Goal: Use online tool/utility: Use online tool/utility

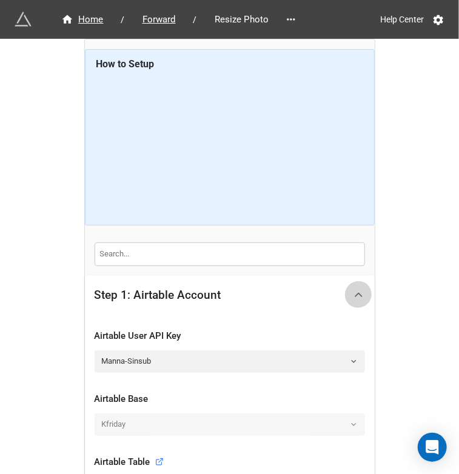
drag, startPoint x: 354, startPoint y: 291, endPoint x: 380, endPoint y: 275, distance: 29.7
click at [354, 291] on icon at bounding box center [359, 295] width 13 height 13
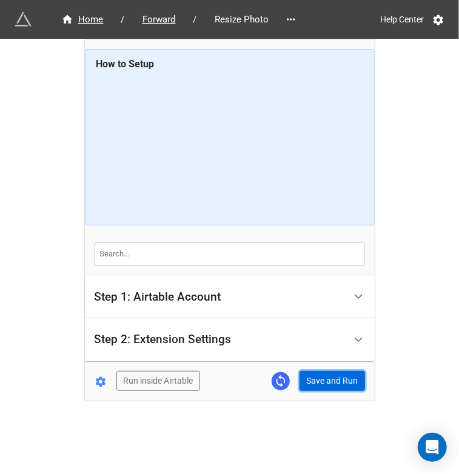
click at [317, 382] on button "Save and Run" at bounding box center [333, 381] width 66 height 21
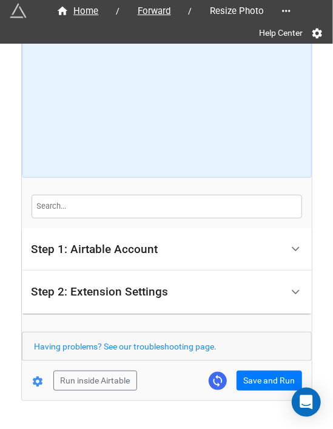
scroll to position [82, 0]
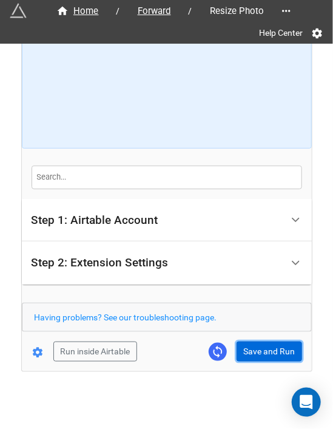
click at [261, 353] on button "Save and Run" at bounding box center [270, 352] width 66 height 21
click at [256, 346] on button "Save and Run" at bounding box center [270, 352] width 66 height 21
click at [248, 350] on button "Save and Run" at bounding box center [270, 352] width 66 height 21
drag, startPoint x: 274, startPoint y: 353, endPoint x: 278, endPoint y: 346, distance: 7.4
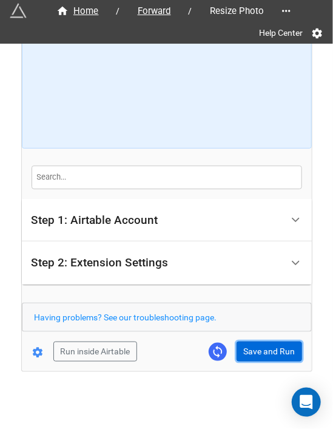
click at [274, 353] on button "Save and Run" at bounding box center [270, 352] width 66 height 21
drag, startPoint x: 274, startPoint y: 353, endPoint x: 269, endPoint y: 388, distance: 35.5
click at [274, 353] on button "Save and Run" at bounding box center [270, 352] width 66 height 21
drag, startPoint x: 245, startPoint y: 341, endPoint x: 269, endPoint y: 379, distance: 45.0
click at [245, 342] on button "Save and Run" at bounding box center [270, 352] width 66 height 21
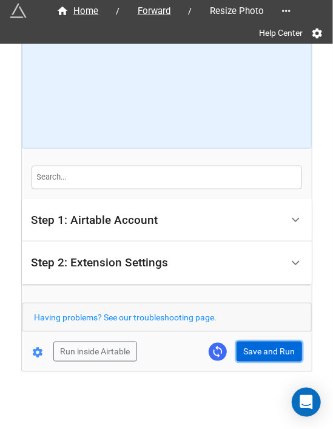
click at [268, 352] on button "Save and Run" at bounding box center [270, 352] width 66 height 21
click at [248, 350] on button "Save and Run" at bounding box center [270, 352] width 66 height 21
click at [252, 351] on button "Save and Run" at bounding box center [270, 352] width 66 height 21
drag, startPoint x: 260, startPoint y: 351, endPoint x: 279, endPoint y: 388, distance: 41.3
click at [260, 351] on button "Save and Run" at bounding box center [270, 352] width 66 height 21
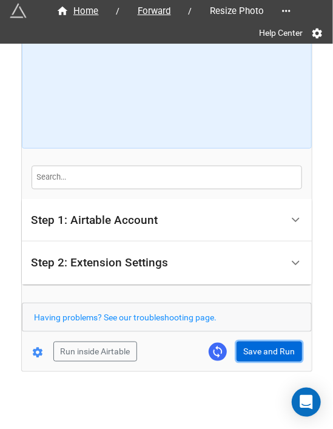
click at [243, 356] on button "Save and Run" at bounding box center [270, 352] width 66 height 21
click at [254, 352] on button "Save and Run" at bounding box center [270, 352] width 66 height 21
click at [255, 349] on button "Save and Run" at bounding box center [270, 352] width 66 height 21
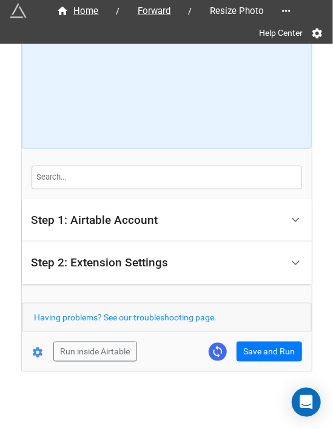
click at [260, 361] on div "Home / Forward / Resize Photo Help Center How to Setup Step 1: Airtable Account…" at bounding box center [167, 166] width 290 height 409
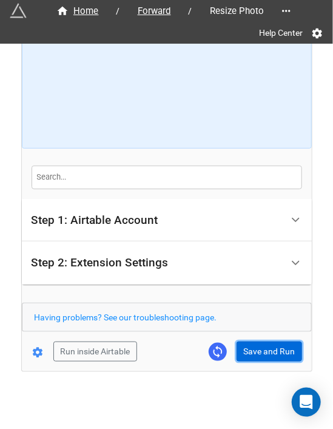
click at [263, 349] on button "Save and Run" at bounding box center [270, 352] width 66 height 21
click at [263, 346] on button "Save and Run" at bounding box center [270, 352] width 66 height 21
click at [246, 353] on button "Save and Run" at bounding box center [270, 352] width 66 height 21
drag, startPoint x: 268, startPoint y: 348, endPoint x: 280, endPoint y: 340, distance: 14.7
click at [268, 348] on button "Save and Run" at bounding box center [270, 352] width 66 height 21
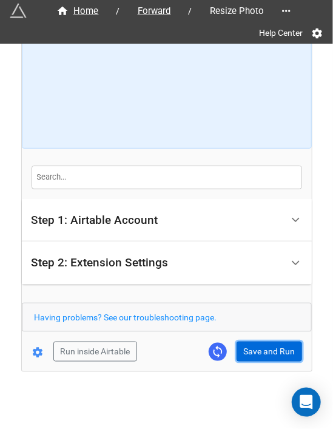
click at [250, 349] on button "Save and Run" at bounding box center [270, 352] width 66 height 21
click at [245, 351] on button "Save and Run" at bounding box center [270, 352] width 66 height 21
click at [237, 346] on button "Save and Run" at bounding box center [270, 352] width 66 height 21
click at [249, 355] on button "Save and Run" at bounding box center [270, 352] width 66 height 21
click at [251, 344] on button "Save and Run" at bounding box center [270, 352] width 66 height 21
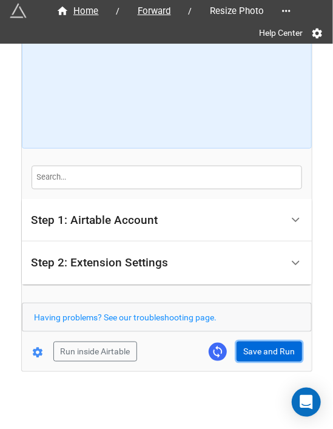
click at [249, 354] on button "Save and Run" at bounding box center [270, 352] width 66 height 21
drag, startPoint x: 269, startPoint y: 346, endPoint x: 282, endPoint y: 345, distance: 12.9
click at [269, 346] on button "Save and Run" at bounding box center [270, 352] width 66 height 21
click at [252, 349] on button "Save and Run" at bounding box center [270, 352] width 66 height 21
drag, startPoint x: 255, startPoint y: 352, endPoint x: 323, endPoint y: 300, distance: 86.2
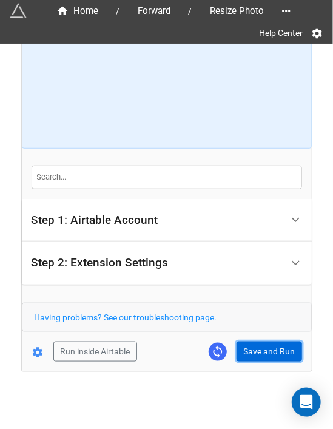
click at [255, 352] on button "Save and Run" at bounding box center [270, 352] width 66 height 21
click at [258, 354] on button "Save and Run" at bounding box center [270, 352] width 66 height 21
drag, startPoint x: 246, startPoint y: 344, endPoint x: 268, endPoint y: 339, distance: 21.8
click at [248, 346] on button "Save and Run" at bounding box center [270, 352] width 66 height 21
drag, startPoint x: 246, startPoint y: 343, endPoint x: 328, endPoint y: 337, distance: 81.5
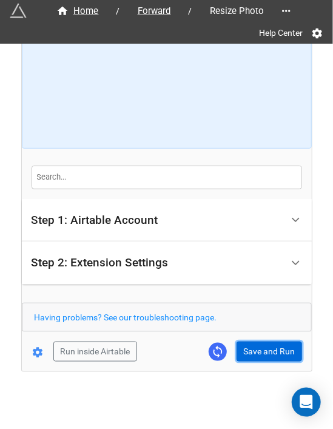
click at [249, 343] on button "Save and Run" at bounding box center [270, 352] width 66 height 21
click at [262, 355] on button "Save and Run" at bounding box center [270, 352] width 66 height 21
click at [263, 355] on button "Save and Run" at bounding box center [270, 352] width 66 height 21
click at [241, 355] on button "Save and Run" at bounding box center [270, 352] width 66 height 21
drag, startPoint x: 268, startPoint y: 350, endPoint x: 319, endPoint y: 351, distance: 50.4
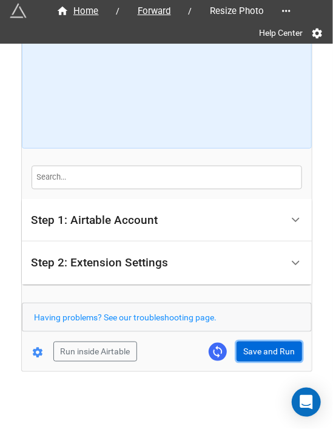
click at [268, 350] on button "Save and Run" at bounding box center [270, 352] width 66 height 21
drag, startPoint x: 248, startPoint y: 349, endPoint x: 256, endPoint y: 350, distance: 8.6
click at [248, 349] on button "Save and Run" at bounding box center [270, 352] width 66 height 21
click at [249, 350] on button "Save and Run" at bounding box center [270, 352] width 66 height 21
click at [258, 349] on button "Save and Run" at bounding box center [270, 352] width 66 height 21
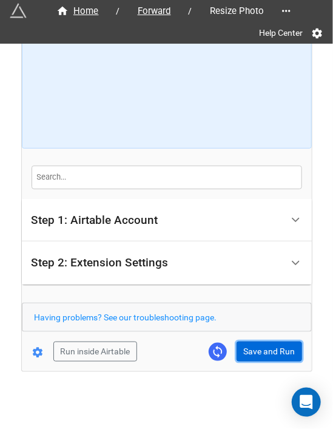
drag, startPoint x: 264, startPoint y: 354, endPoint x: 317, endPoint y: 335, distance: 56.0
click at [264, 354] on button "Save and Run" at bounding box center [270, 352] width 66 height 21
click at [258, 355] on button "Save and Run" at bounding box center [270, 352] width 66 height 21
click at [249, 358] on button "Save and Run" at bounding box center [270, 352] width 66 height 21
click at [261, 354] on button "Save and Run" at bounding box center [270, 352] width 66 height 21
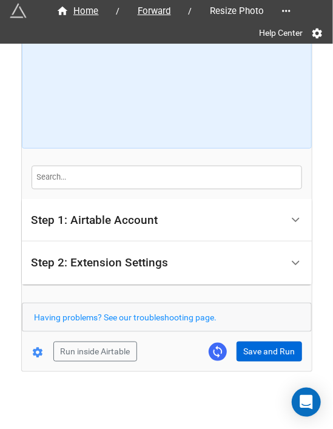
drag, startPoint x: 252, startPoint y: 359, endPoint x: 256, endPoint y: 351, distance: 8.4
click at [255, 353] on div "Home / Forward / Resize Photo Help Center How to Setup Step 1: Airtable Account…" at bounding box center [167, 166] width 290 height 409
click at [256, 351] on button "Save and Run" at bounding box center [270, 352] width 66 height 21
drag, startPoint x: 230, startPoint y: 353, endPoint x: 249, endPoint y: 348, distance: 20.0
click at [232, 353] on div "Run inside Airtable Save and Run" at bounding box center [162, 352] width 280 height 21
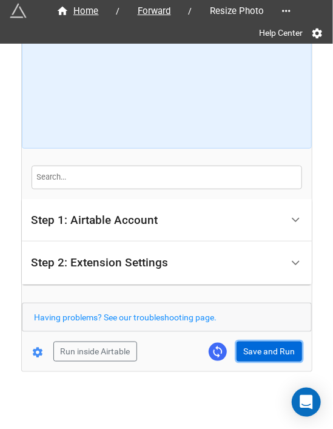
click at [249, 348] on button "Save and Run" at bounding box center [270, 352] width 66 height 21
drag, startPoint x: 276, startPoint y: 349, endPoint x: 283, endPoint y: 349, distance: 6.7
click at [276, 349] on button "Save and Run" at bounding box center [270, 352] width 66 height 21
drag, startPoint x: 257, startPoint y: 338, endPoint x: 261, endPoint y: 344, distance: 7.8
click at [257, 338] on form "How to Setup Step 1: Airtable Account Airtable User API Key Manna-Sinsub Airtab…" at bounding box center [167, 167] width 290 height 390
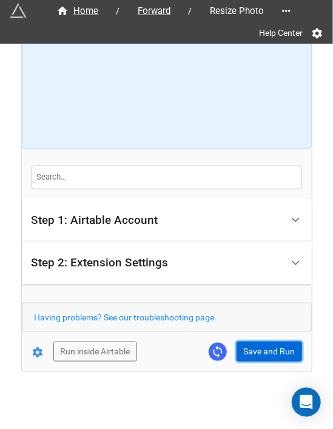
click at [262, 345] on button "Save and Run" at bounding box center [270, 352] width 66 height 21
click at [271, 346] on button "Save and Run" at bounding box center [270, 352] width 66 height 21
click at [274, 352] on button "Save and Run" at bounding box center [270, 352] width 66 height 21
click at [264, 344] on button "Save and Run" at bounding box center [270, 352] width 66 height 21
click at [246, 353] on button "Save and Run" at bounding box center [270, 352] width 66 height 21
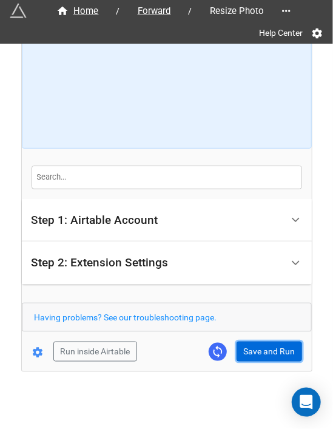
click at [240, 345] on button "Save and Run" at bounding box center [270, 352] width 66 height 21
drag, startPoint x: 267, startPoint y: 349, endPoint x: 302, endPoint y: 342, distance: 35.8
click at [267, 349] on button "Save and Run" at bounding box center [270, 352] width 66 height 21
click at [265, 346] on button "Save and Run" at bounding box center [270, 352] width 66 height 21
click at [258, 348] on button "Save and Run" at bounding box center [270, 352] width 66 height 21
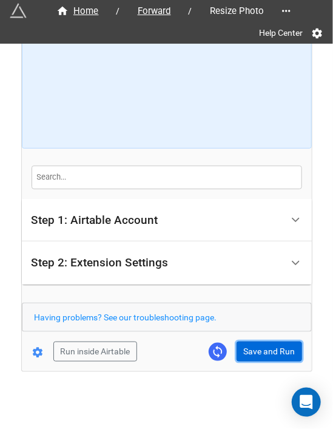
click at [297, 342] on button "Save and Run" at bounding box center [270, 352] width 66 height 21
click at [260, 343] on button "Save and Run" at bounding box center [270, 352] width 66 height 21
